Goal: Task Accomplishment & Management: Manage account settings

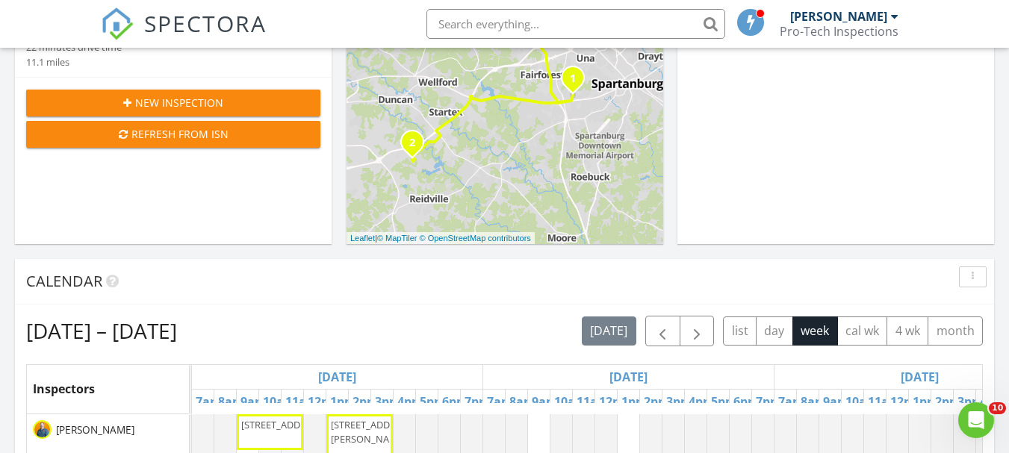
scroll to position [374, 0]
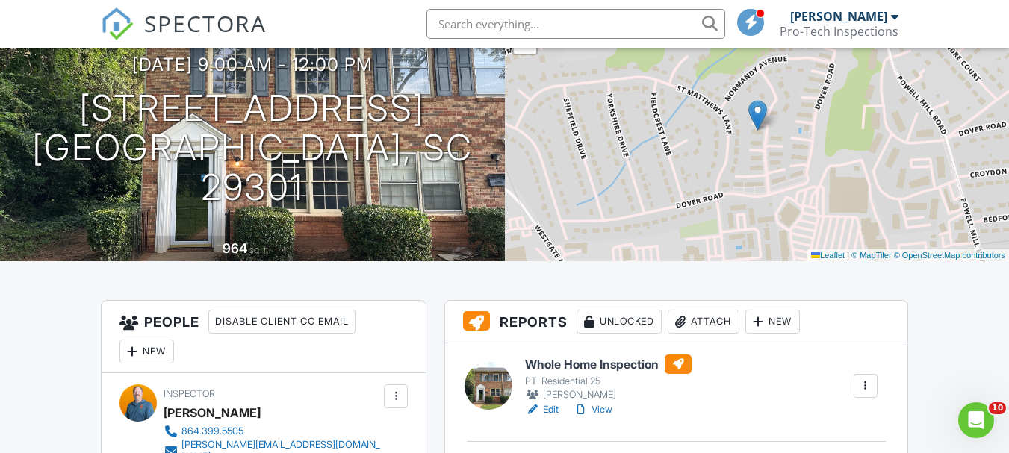
scroll to position [299, 0]
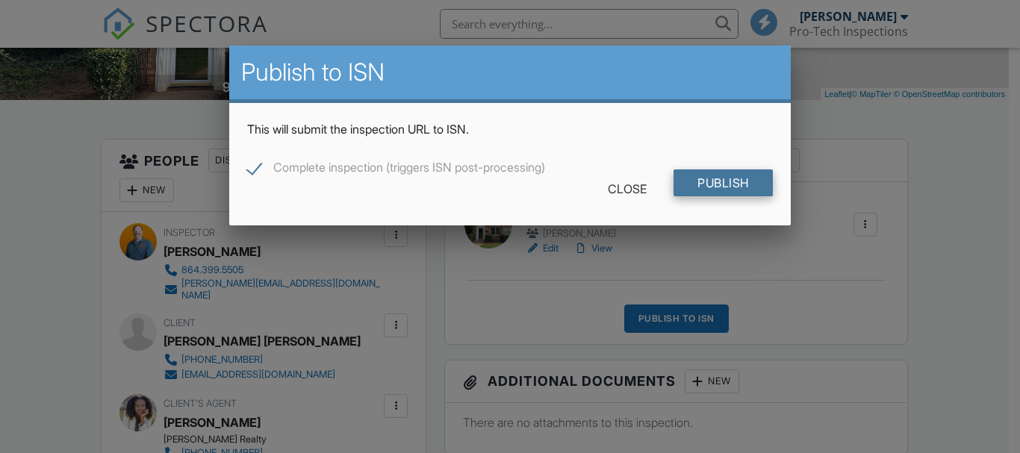
click at [723, 188] on input "Publish" at bounding box center [723, 183] width 99 height 27
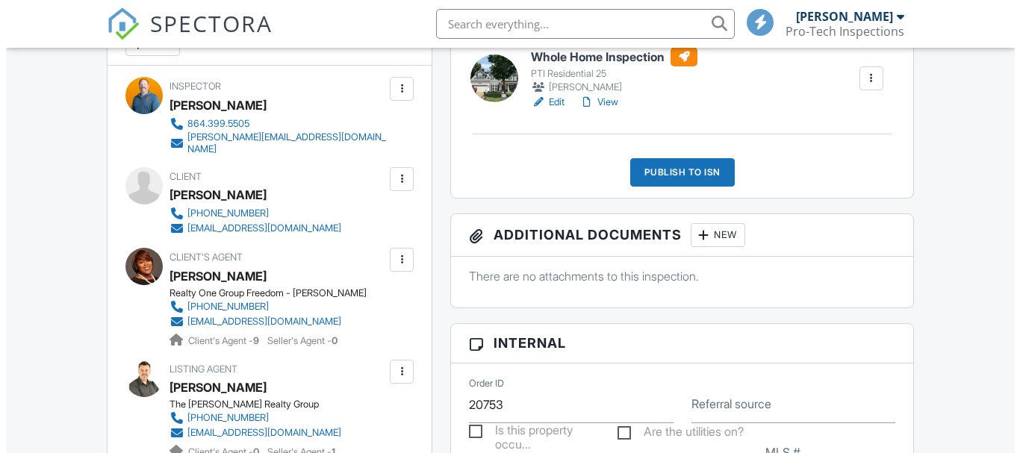
scroll to position [448, 0]
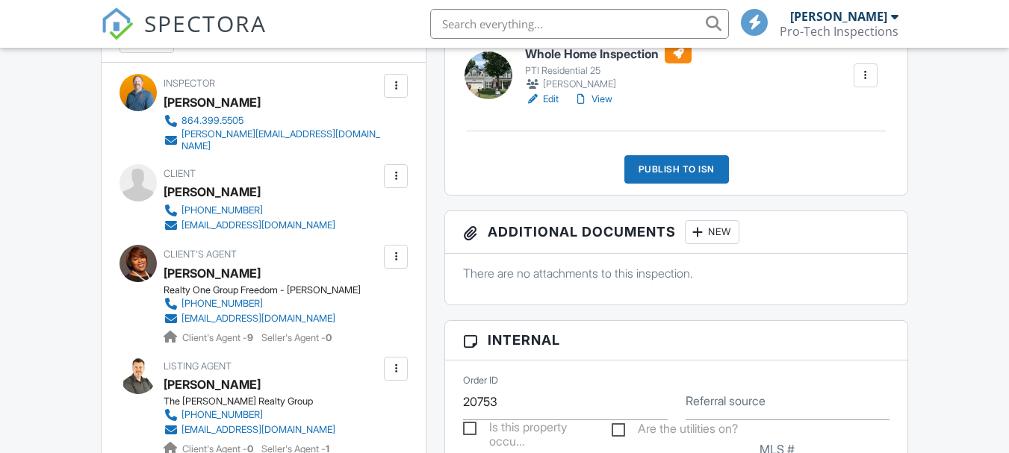
click at [659, 171] on div "Publish to ISN" at bounding box center [677, 169] width 105 height 28
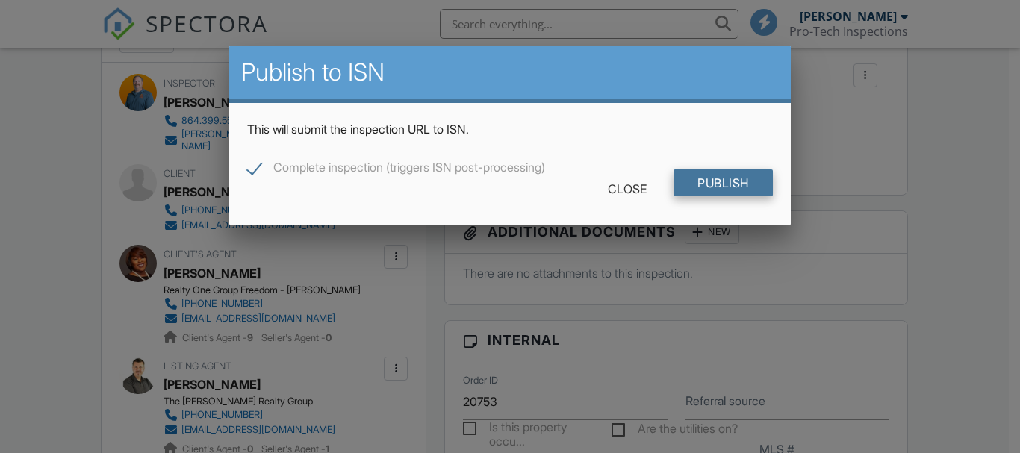
click at [716, 176] on input "Publish" at bounding box center [723, 183] width 99 height 27
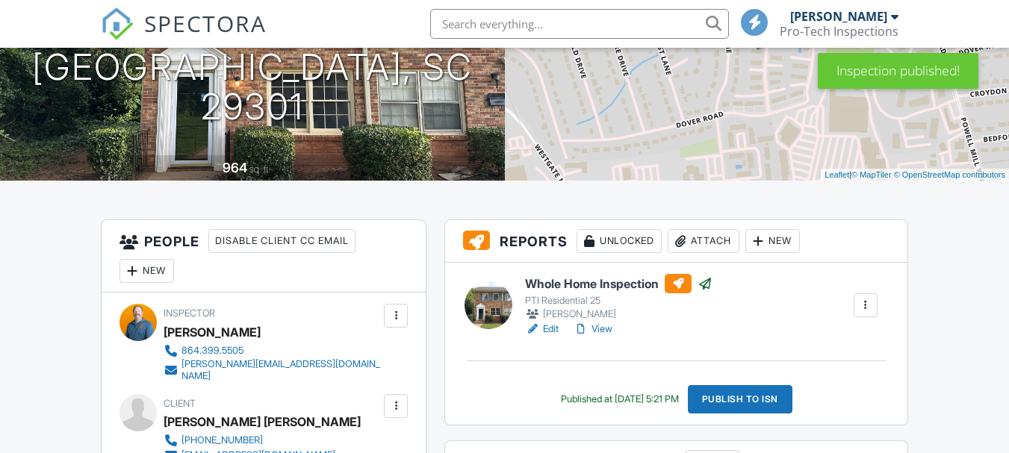
scroll to position [224, 0]
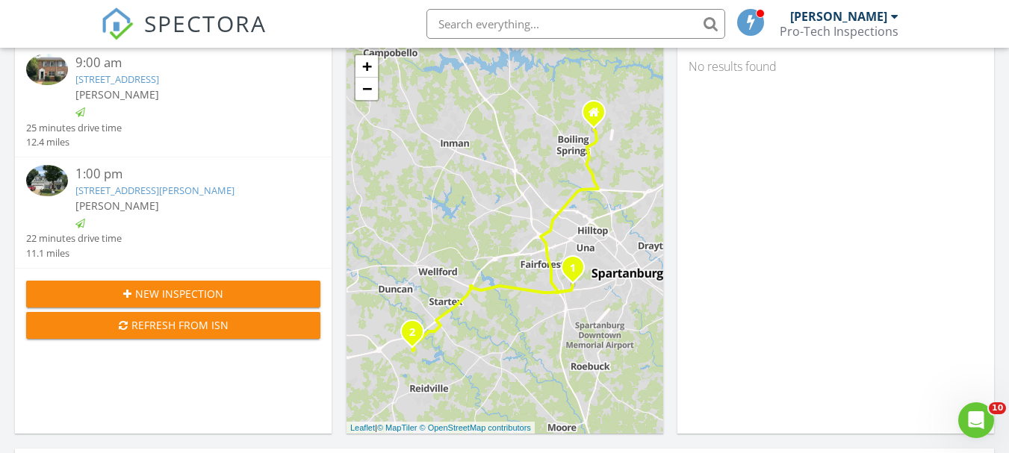
scroll to position [1383, 1032]
